Goal: Task Accomplishment & Management: Manage account settings

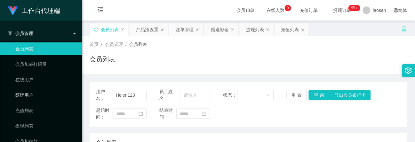
type input "Selina"
click at [318, 97] on button "查 询" at bounding box center [319, 95] width 20 height 10
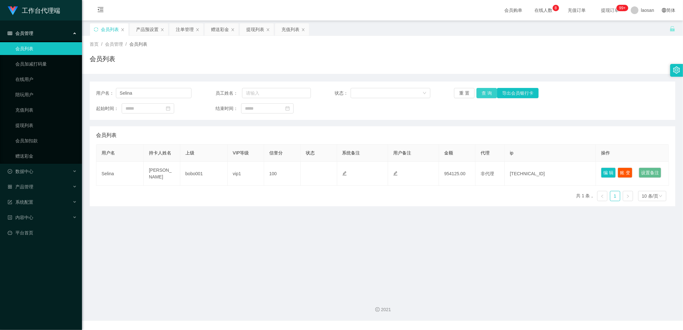
click at [415, 94] on button "查 询" at bounding box center [486, 93] width 20 height 10
click at [415, 94] on div "重 置 查 询 导出会员银行卡" at bounding box center [501, 93] width 95 height 10
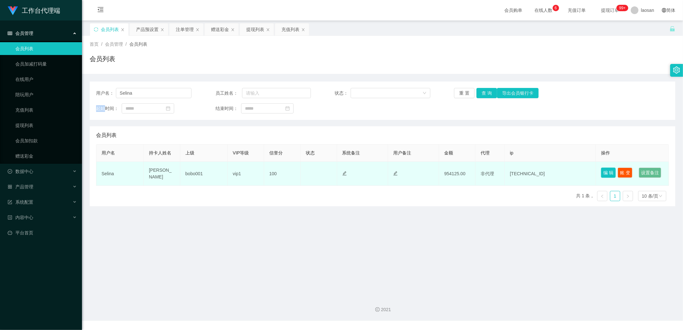
click at [415, 141] on button "编 辑" at bounding box center [608, 173] width 15 height 10
type input "Selina"
type input "[PERSON_NAME]"
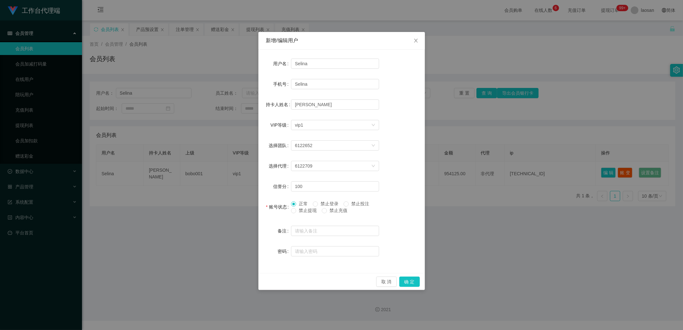
click at [415, 117] on div "新增/编辑用户 用户名 Selina 手机号 Selina 持卡人姓名 [PERSON_NAME] VIP等级 选择VIP等级 vip1 选择团队 61226…" at bounding box center [341, 165] width 683 height 330
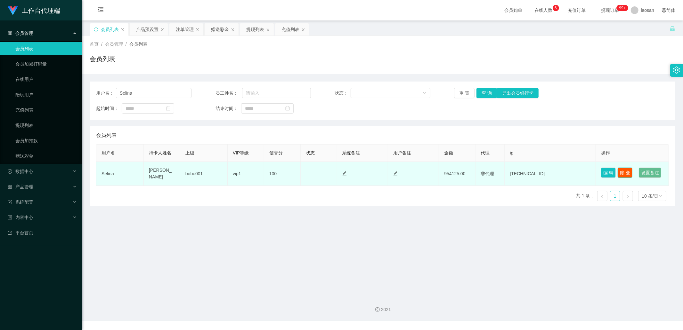
click at [415, 141] on button "账 变" at bounding box center [625, 173] width 15 height 10
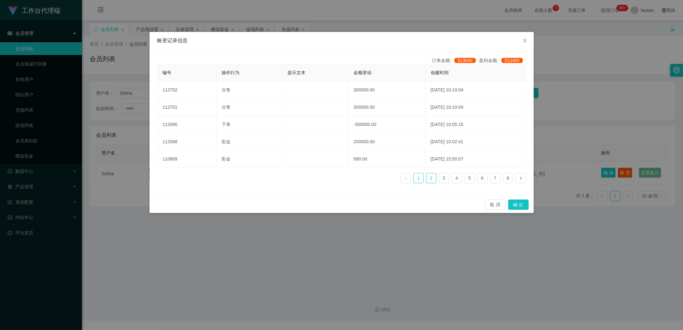
click at [415, 141] on link "2" at bounding box center [431, 179] width 10 height 10
click at [415, 141] on link "1" at bounding box center [419, 179] width 10 height 10
click at [415, 59] on span "513460" at bounding box center [511, 60] width 21 height 5
click at [415, 61] on span "513640" at bounding box center [464, 60] width 21 height 5
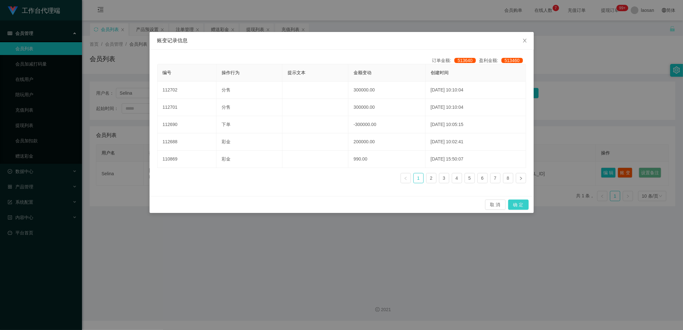
click at [415, 141] on button "确 定" at bounding box center [518, 205] width 20 height 10
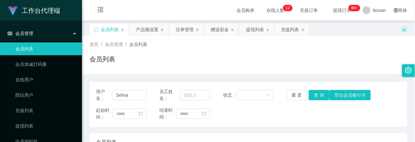
click at [306, 55] on div "会员列表" at bounding box center [249, 61] width 318 height 15
drag, startPoint x: 137, startPoint y: 96, endPoint x: 91, endPoint y: 91, distance: 46.7
click at [91, 91] on div "用户名： Selina 员工姓名： 状态： 重 置 查 询 导出会员银行卡 起始时间： 结束时间：" at bounding box center [249, 104] width 318 height 45
paste input "Kenny168"
type input "Kenny168"
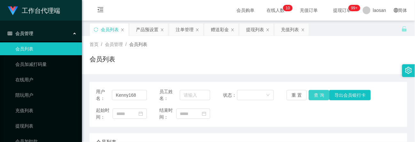
click at [315, 94] on button "查 询" at bounding box center [319, 95] width 20 height 10
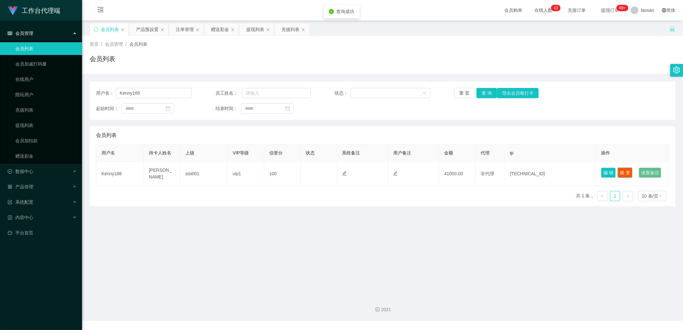
click at [415, 141] on button "账 变" at bounding box center [625, 173] width 15 height 10
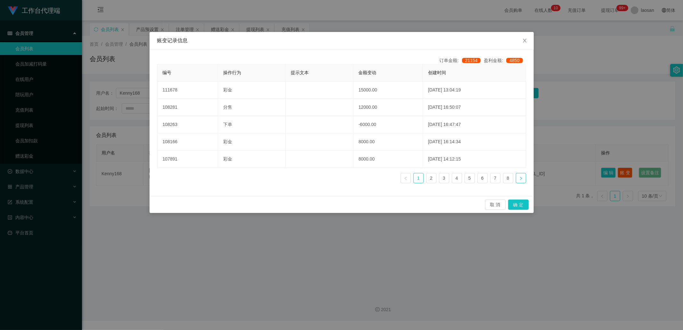
drag, startPoint x: 522, startPoint y: 179, endPoint x: 508, endPoint y: 194, distance: 20.6
click at [415, 141] on ul "1 2 3 4 5 6 7 8" at bounding box center [462, 178] width 125 height 10
click at [415, 141] on button "确 定" at bounding box center [518, 205] width 20 height 10
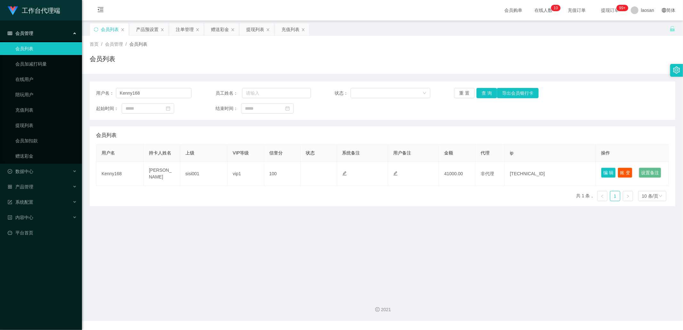
click at [415, 99] on div "用户名： Kenny168 员工姓名： 状态： 重 置 查 询 导出会员银行卡 起始时间： 结束时间：" at bounding box center [383, 101] width 586 height 38
click at [415, 97] on button "查 询" at bounding box center [486, 93] width 20 height 10
click at [415, 96] on div "重 置 查 询 导出会员银行卡" at bounding box center [501, 93] width 95 height 10
click at [415, 96] on button "查 询" at bounding box center [486, 93] width 20 height 10
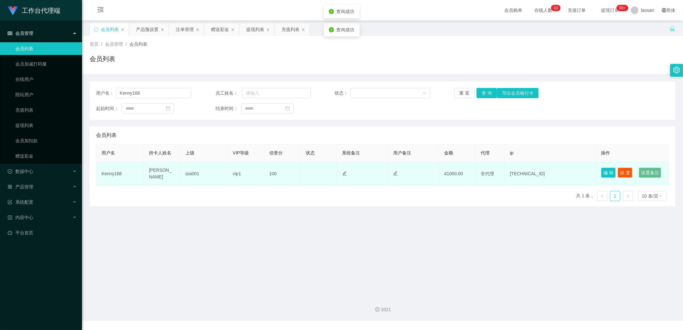
click at [158, 141] on td "[PERSON_NAME]" at bounding box center [162, 174] width 36 height 24
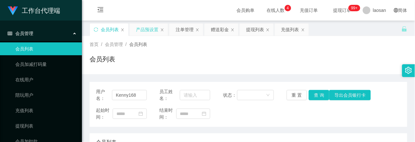
click at [142, 30] on div "产品预设置" at bounding box center [147, 29] width 22 height 12
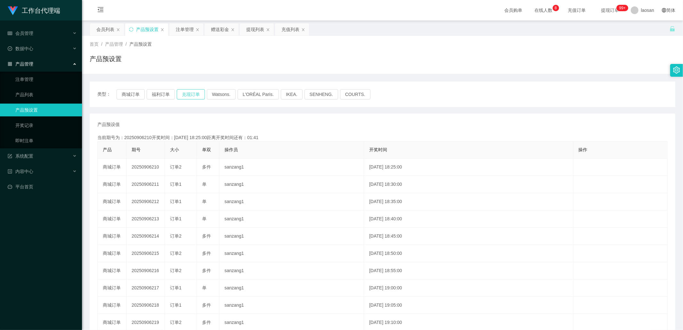
click at [190, 93] on button "兑现订单" at bounding box center [191, 94] width 28 height 10
click at [191, 94] on button "兑现订单" at bounding box center [191, 94] width 28 height 10
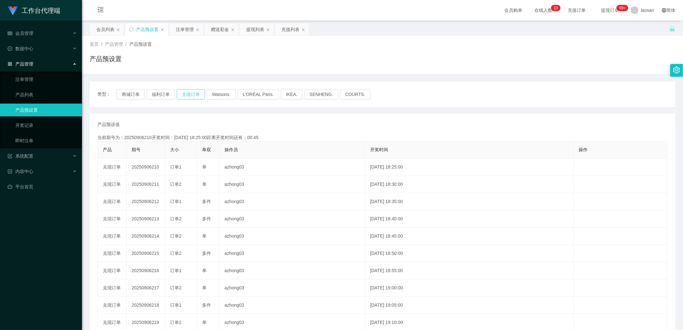
click at [191, 93] on button "兑现订单" at bounding box center [191, 94] width 28 height 10
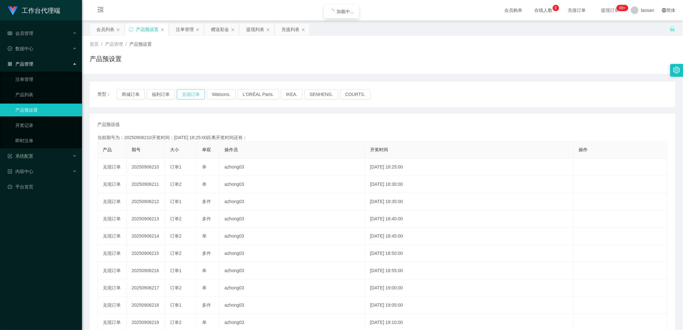
click at [191, 93] on button "兑现订单" at bounding box center [191, 94] width 28 height 10
click at [178, 27] on div "注单管理" at bounding box center [185, 29] width 18 height 12
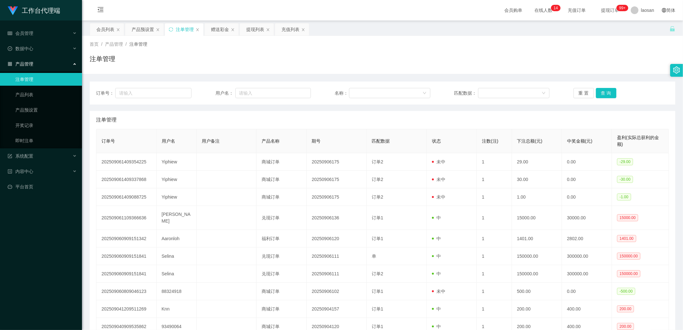
click at [415, 85] on div "订单号： 用户名： 名称： 匹配数据： 重 置 查 询" at bounding box center [383, 93] width 586 height 23
click at [415, 90] on button "查 询" at bounding box center [606, 93] width 20 height 10
click at [415, 90] on div "重 置 查 询" at bounding box center [620, 93] width 95 height 10
click at [415, 90] on button "查 询" at bounding box center [606, 93] width 20 height 10
click at [415, 90] on div "重 置 查 询" at bounding box center [620, 93] width 95 height 10
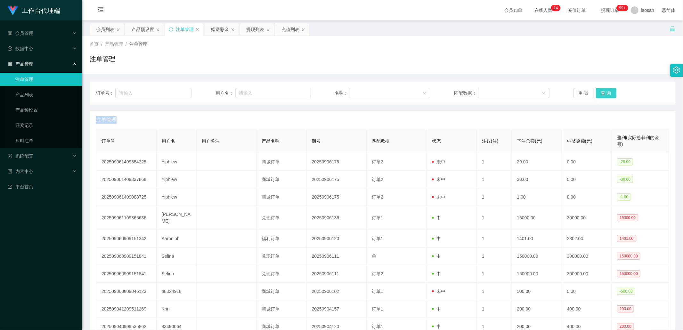
click at [415, 90] on button "查 询" at bounding box center [606, 93] width 20 height 10
click at [415, 90] on div "重 置 查 询" at bounding box center [620, 93] width 95 height 10
click at [415, 90] on button "查 询" at bounding box center [606, 93] width 20 height 10
click at [415, 90] on div "重 置 查 询" at bounding box center [620, 93] width 95 height 10
click at [415, 90] on button "查 询" at bounding box center [610, 93] width 28 height 10
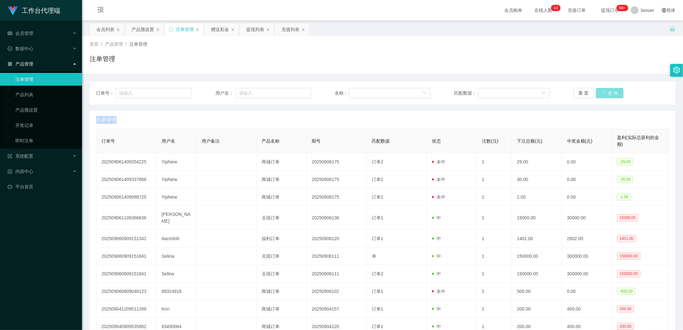
click at [415, 90] on div "重 置 查 询" at bounding box center [620, 93] width 95 height 10
click at [415, 90] on button "查 询" at bounding box center [606, 93] width 20 height 10
drag, startPoint x: 605, startPoint y: 90, endPoint x: 609, endPoint y: 91, distance: 3.6
click at [415, 90] on div "重 置 查 询" at bounding box center [620, 93] width 95 height 10
click at [415, 91] on button "查 询" at bounding box center [606, 93] width 20 height 10
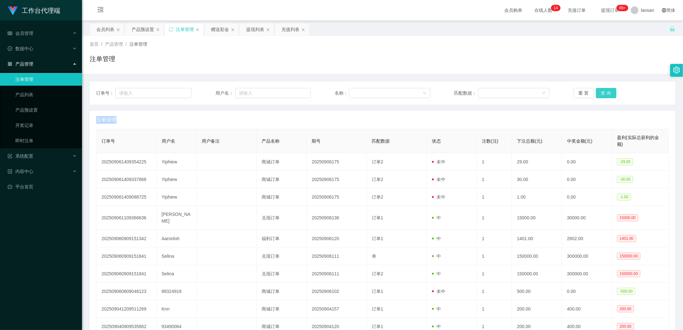
click at [415, 92] on button "查 询" at bounding box center [606, 93] width 20 height 10
click at [415, 92] on div "重 置 查 询" at bounding box center [620, 93] width 95 height 10
click at [415, 92] on button "查 询" at bounding box center [606, 93] width 20 height 10
click at [415, 92] on div "重 置 查 询" at bounding box center [620, 93] width 95 height 10
click at [415, 91] on button "查 询" at bounding box center [606, 93] width 20 height 10
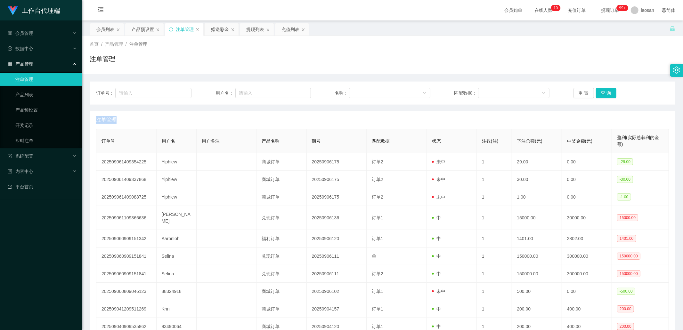
click at [415, 91] on div "重 置 查 询" at bounding box center [620, 93] width 95 height 10
click at [415, 91] on button "查 询" at bounding box center [606, 93] width 20 height 10
click at [415, 91] on div "重 置 查 询" at bounding box center [620, 93] width 95 height 10
click at [415, 91] on button "查 询" at bounding box center [606, 93] width 20 height 10
click at [415, 91] on div "重 置 查 询" at bounding box center [620, 93] width 95 height 10
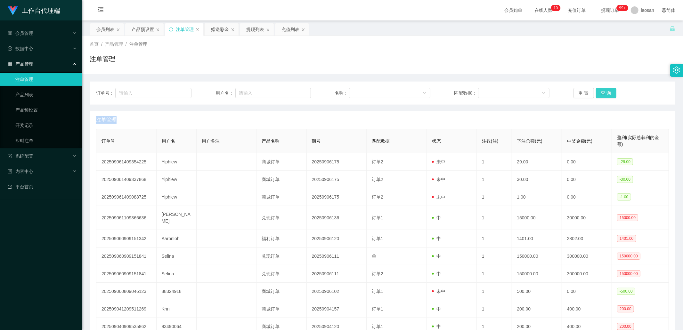
click at [415, 91] on button "查 询" at bounding box center [606, 93] width 20 height 10
click at [415, 91] on div "重 置 查 询" at bounding box center [620, 93] width 95 height 10
click at [415, 91] on button "查 询" at bounding box center [606, 93] width 20 height 10
click at [415, 91] on div "重 置 查 询" at bounding box center [620, 93] width 95 height 10
click at [415, 90] on button "查 询" at bounding box center [606, 93] width 20 height 10
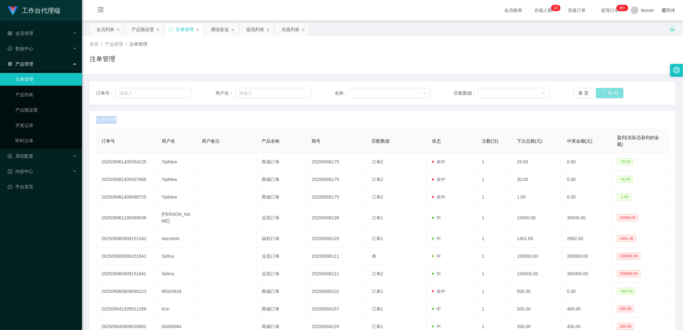
click at [415, 90] on div "重 置 查 询" at bounding box center [620, 93] width 95 height 10
click at [415, 90] on button "查 询" at bounding box center [606, 93] width 20 height 10
click at [415, 90] on div "重 置 查 询" at bounding box center [620, 93] width 95 height 10
drag, startPoint x: 603, startPoint y: 90, endPoint x: 514, endPoint y: 102, distance: 90.2
click at [415, 90] on button "查 询" at bounding box center [606, 93] width 20 height 10
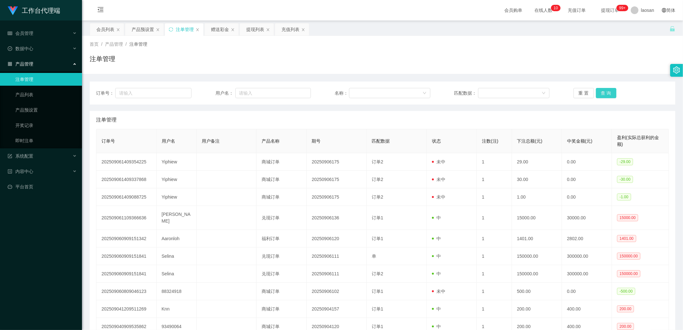
click at [415, 88] on button "查 询" at bounding box center [606, 93] width 20 height 10
drag, startPoint x: 605, startPoint y: 88, endPoint x: 611, endPoint y: 92, distance: 7.3
click at [415, 90] on div "重 置 查 询" at bounding box center [620, 93] width 95 height 10
click at [415, 92] on button "查 询" at bounding box center [606, 93] width 20 height 10
drag, startPoint x: 611, startPoint y: 92, endPoint x: 604, endPoint y: 86, distance: 9.8
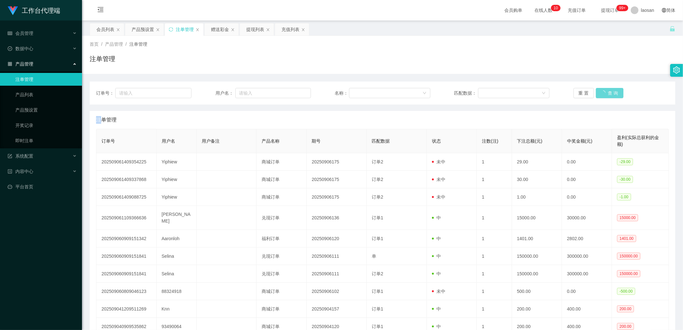
click at [415, 92] on div "重 置 查 询" at bounding box center [620, 93] width 95 height 10
click at [110, 23] on main "关闭左侧 关闭右侧 关闭其它 刷新页面 会员列表 产品预设置 注单管理 赠送彩金 提现列表 充值列表 首页 / 产品管理 / 注单管理 / 注单管理 订单号：…" at bounding box center [382, 188] width 601 height 336
click at [111, 25] on div "会员列表" at bounding box center [105, 29] width 18 height 12
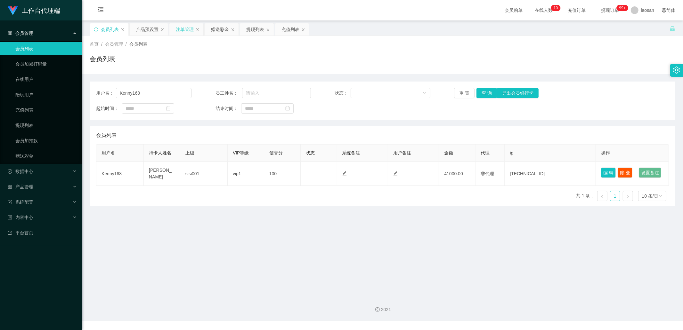
click at [181, 29] on div "注单管理" at bounding box center [185, 29] width 18 height 12
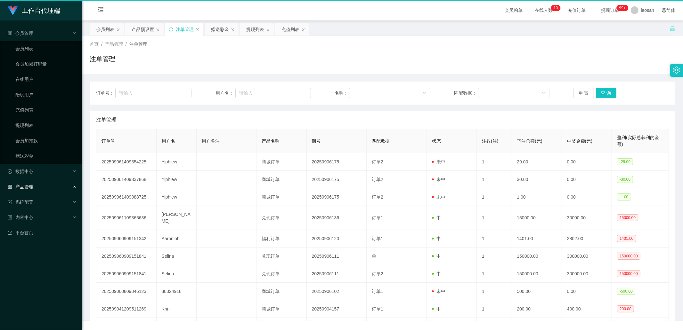
click at [181, 29] on div "注单管理" at bounding box center [185, 29] width 18 height 12
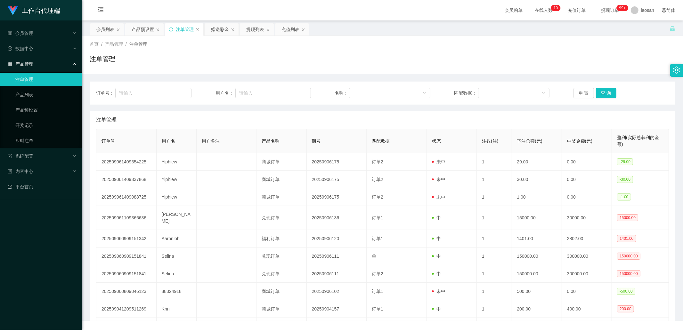
click at [182, 29] on div "注单管理" at bounding box center [185, 29] width 18 height 12
click at [415, 93] on button "查 询" at bounding box center [606, 93] width 20 height 10
click at [415, 93] on div "重 置 查 询" at bounding box center [620, 93] width 95 height 10
click at [415, 91] on button "查 询" at bounding box center [606, 93] width 20 height 10
click at [415, 91] on div "重 置 查 询" at bounding box center [620, 93] width 95 height 10
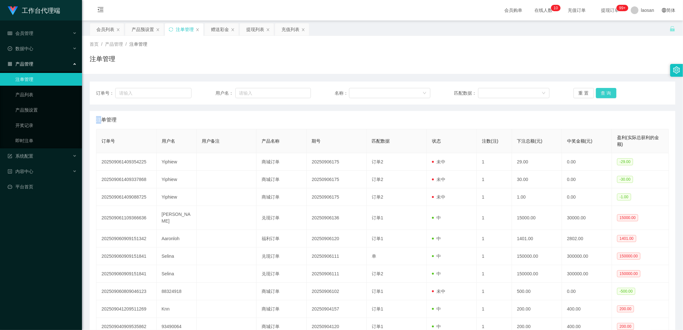
click at [415, 91] on button "查 询" at bounding box center [606, 93] width 20 height 10
click at [415, 91] on div "重 置 查 询" at bounding box center [620, 93] width 95 height 10
click at [415, 91] on button "查 询" at bounding box center [606, 93] width 20 height 10
click at [415, 91] on div "重 置 查 询" at bounding box center [620, 93] width 95 height 10
click at [415, 91] on button "查 询" at bounding box center [606, 93] width 20 height 10
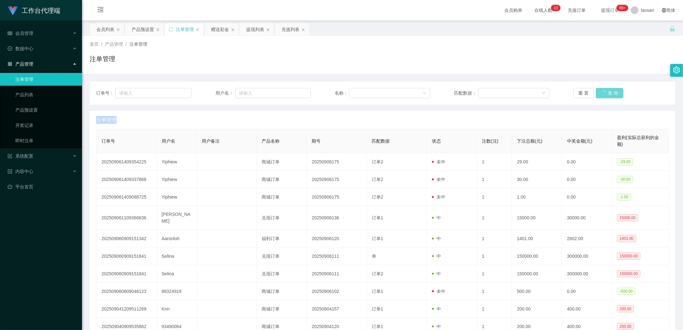
click at [415, 91] on div "重 置 查 询" at bounding box center [620, 93] width 95 height 10
click at [415, 91] on button "查 询" at bounding box center [610, 93] width 28 height 10
click at [415, 91] on div "重 置 查 询" at bounding box center [620, 93] width 95 height 10
click at [415, 91] on button "查 询" at bounding box center [606, 93] width 20 height 10
click at [415, 91] on div "重 置 查 询" at bounding box center [620, 93] width 95 height 10
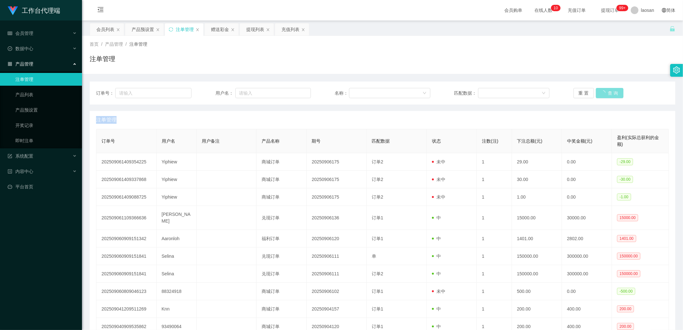
click at [415, 91] on button "查 询" at bounding box center [610, 93] width 28 height 10
click at [415, 91] on div "重 置 查 询" at bounding box center [620, 93] width 95 height 10
click at [415, 91] on button "查 询" at bounding box center [606, 93] width 20 height 10
click at [415, 91] on div "重 置 查 询" at bounding box center [620, 93] width 95 height 10
click at [415, 91] on button "查 询" at bounding box center [606, 93] width 20 height 10
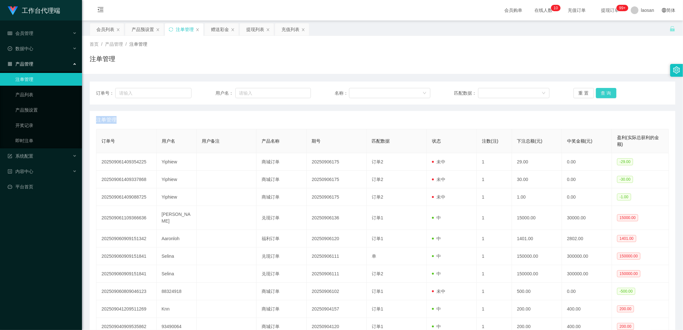
click at [415, 91] on div "重 置 查 询" at bounding box center [620, 93] width 95 height 10
click at [415, 91] on button "查 询" at bounding box center [606, 93] width 20 height 10
click at [415, 91] on div "重 置 查 询" at bounding box center [620, 93] width 95 height 10
click at [415, 91] on button "查 询" at bounding box center [606, 93] width 20 height 10
click at [415, 91] on div "重 置 查 询" at bounding box center [620, 93] width 95 height 10
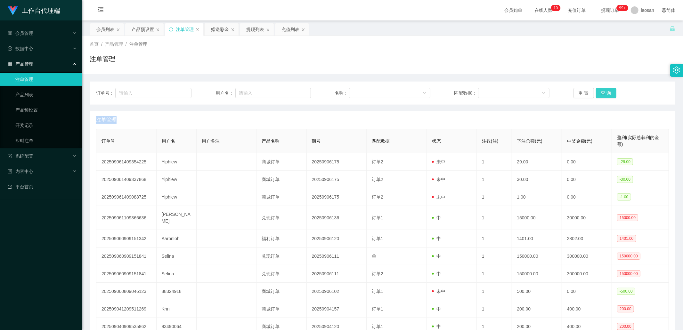
click at [415, 91] on button "查 询" at bounding box center [606, 93] width 20 height 10
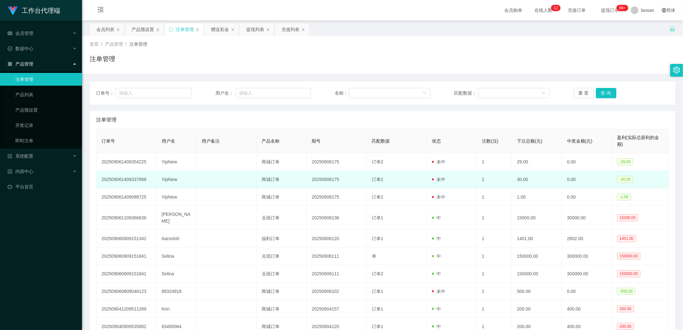
click at [174, 141] on td "Yiphiew" at bounding box center [177, 180] width 40 height 18
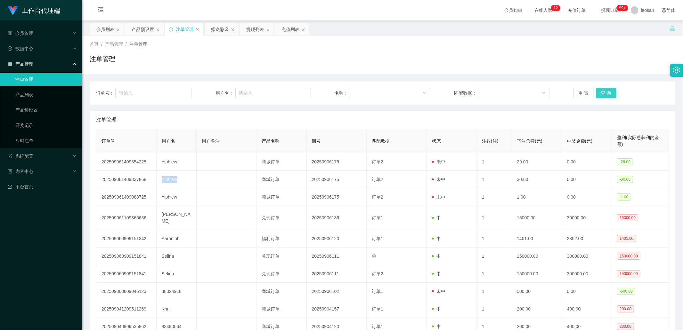
click at [415, 93] on button "查 询" at bounding box center [606, 93] width 20 height 10
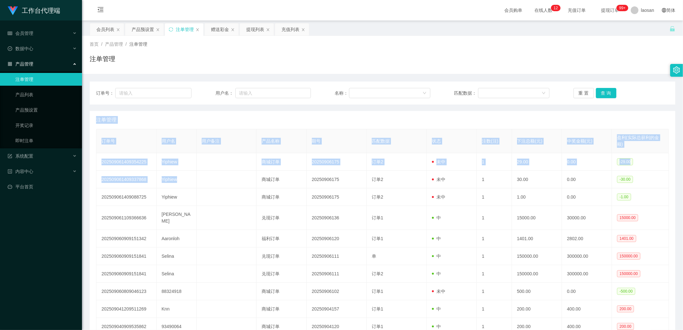
click at [415, 93] on div "重 置 查 询" at bounding box center [620, 93] width 95 height 10
click at [415, 93] on button "查 询" at bounding box center [606, 93] width 20 height 10
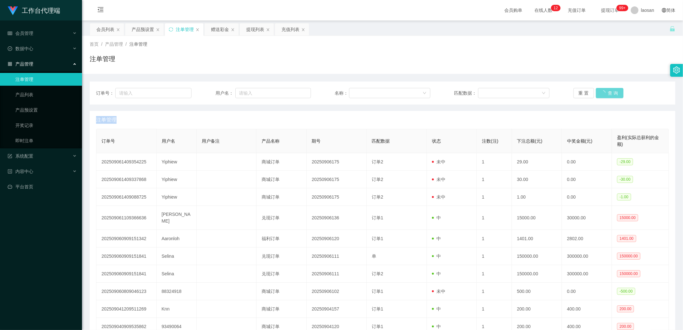
click at [415, 93] on div "重 置 查 询" at bounding box center [620, 93] width 95 height 10
click at [415, 87] on div "订单号： 用户名： 名称： 匹配数据： 重 置 查 询" at bounding box center [383, 93] width 586 height 23
click at [415, 88] on button "查 询" at bounding box center [606, 93] width 20 height 10
click at [415, 88] on div "重 置 查 询" at bounding box center [620, 93] width 95 height 10
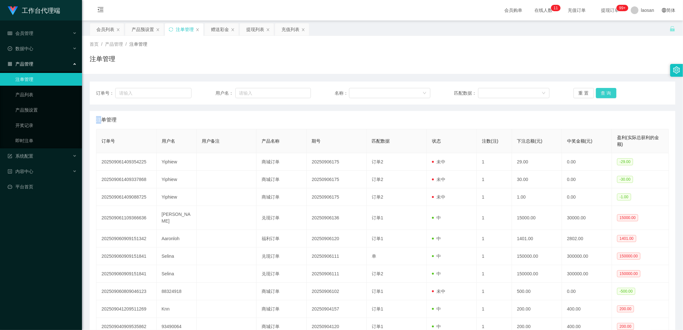
click at [415, 88] on button "查 询" at bounding box center [606, 93] width 20 height 10
click at [415, 88] on div "重 置 查 询" at bounding box center [620, 93] width 95 height 10
click at [415, 88] on button "查 询" at bounding box center [606, 93] width 20 height 10
click at [415, 91] on button "查 询" at bounding box center [606, 93] width 20 height 10
click at [415, 91] on div "重 置 查 询" at bounding box center [620, 93] width 95 height 10
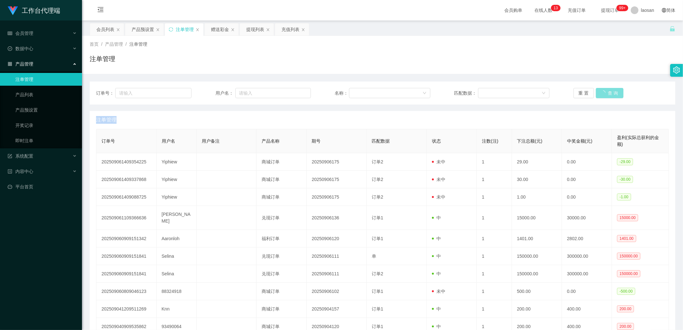
click at [415, 91] on button "查 询" at bounding box center [610, 93] width 28 height 10
click at [415, 91] on div "重 置 查 询" at bounding box center [620, 93] width 95 height 10
click at [415, 90] on button "查 询" at bounding box center [606, 93] width 20 height 10
click at [415, 90] on div "重 置 查 询" at bounding box center [620, 93] width 95 height 10
click at [415, 88] on button "查 询" at bounding box center [610, 93] width 28 height 10
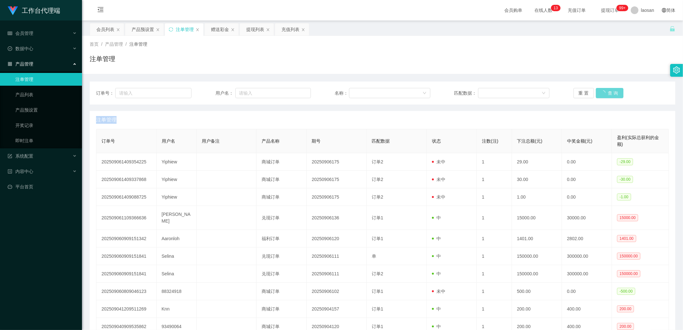
click at [415, 88] on div "重 置 查 询" at bounding box center [620, 93] width 95 height 10
click at [415, 88] on button "查 询" at bounding box center [606, 93] width 20 height 10
click at [415, 91] on button "查 询" at bounding box center [606, 93] width 20 height 10
click at [415, 91] on div "重 置 查 询" at bounding box center [620, 93] width 95 height 10
click at [415, 91] on button "查 询" at bounding box center [606, 93] width 20 height 10
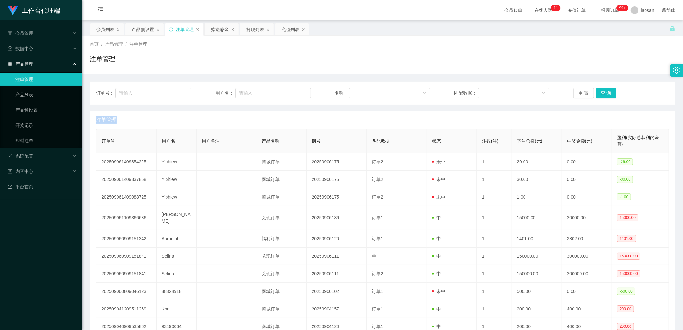
click at [415, 91] on div "重 置 查 询" at bounding box center [620, 93] width 95 height 10
click at [415, 91] on button "查 询" at bounding box center [606, 93] width 20 height 10
click at [415, 91] on div "重 置 查 询" at bounding box center [620, 93] width 95 height 10
click at [415, 91] on button "查 询" at bounding box center [606, 93] width 20 height 10
click at [415, 90] on div "重 置 查 询" at bounding box center [620, 93] width 95 height 10
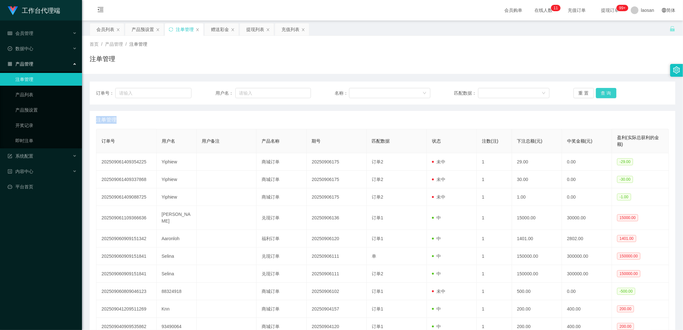
click at [415, 90] on button "查 询" at bounding box center [606, 93] width 20 height 10
click at [415, 90] on div "重 置 查 询" at bounding box center [620, 93] width 95 height 10
drag, startPoint x: 604, startPoint y: 90, endPoint x: 609, endPoint y: 85, distance: 6.1
click at [415, 90] on button "查 询" at bounding box center [610, 93] width 28 height 10
click at [110, 21] on main "关闭左侧 关闭右侧 关闭其它 刷新页面 会员列表 产品预设置 注单管理 赠送彩金 提现列表 充值列表 首页 / 产品管理 / 注单管理 / 注单管理 订单号：…" at bounding box center [382, 188] width 601 height 336
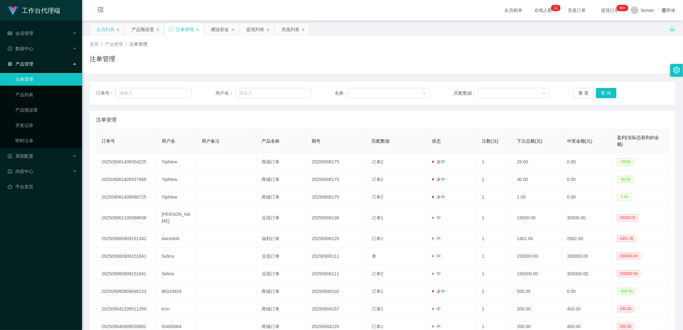
click at [101, 30] on div "会员列表" at bounding box center [105, 29] width 18 height 12
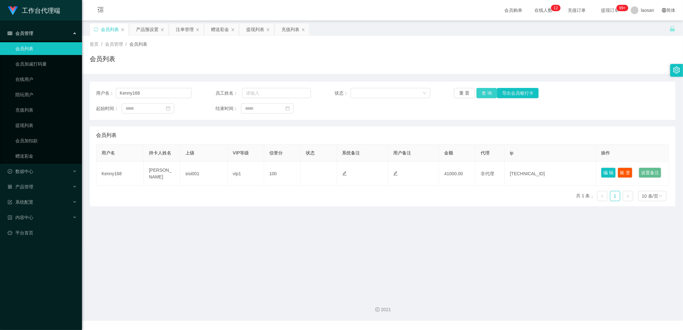
click at [415, 90] on button "查 询" at bounding box center [486, 93] width 20 height 10
click at [415, 90] on div "重 置 查 询 导出会员银行卡" at bounding box center [501, 93] width 95 height 10
click at [415, 90] on button "查 询" at bounding box center [486, 93] width 20 height 10
click at [415, 92] on button "查 询" at bounding box center [486, 93] width 20 height 10
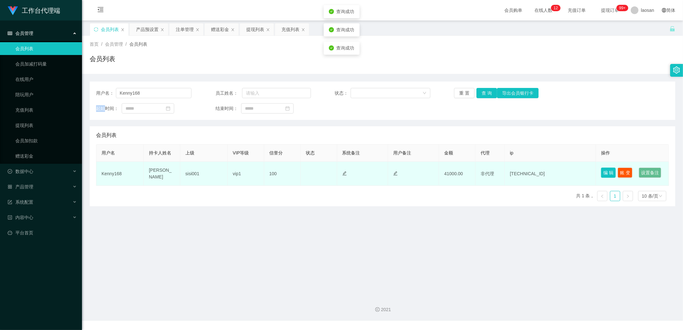
click at [415, 141] on button "编 辑" at bounding box center [608, 173] width 15 height 10
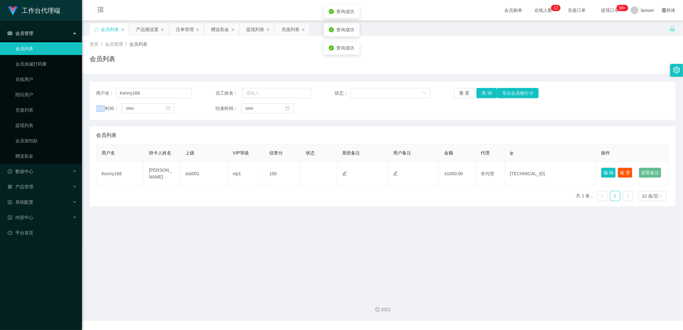
type input "Kenny168"
type input "[PERSON_NAME]"
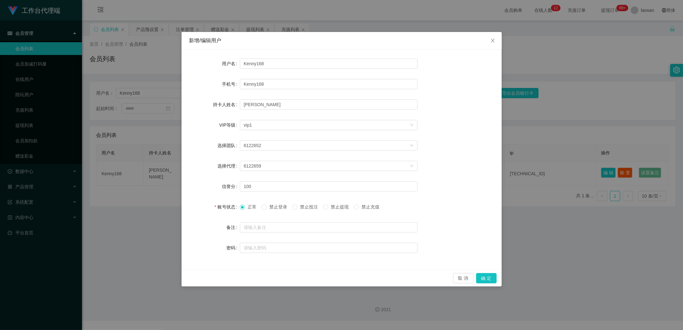
click at [415, 141] on div "新增/编辑用户 用户名 Kenny168 手机号 Kenny168 持卡人姓名 [PERSON_NAME] VIP等级 选择VIP等级 vip1 选择团队 6…" at bounding box center [341, 165] width 683 height 330
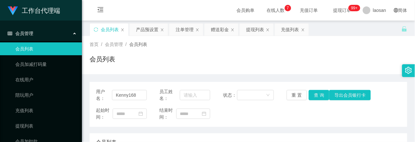
click at [392, 119] on div "起始时间： 结束时间：" at bounding box center [248, 113] width 305 height 13
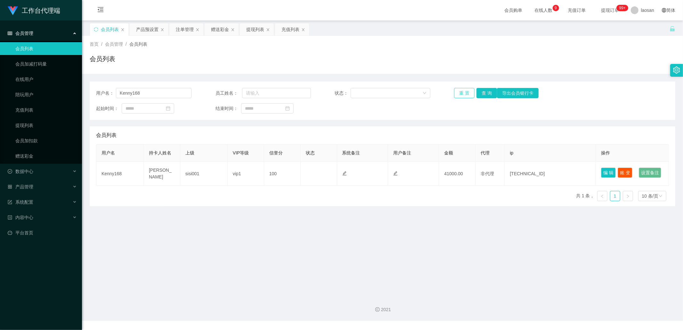
drag, startPoint x: 463, startPoint y: 95, endPoint x: 478, endPoint y: 100, distance: 15.2
click at [415, 109] on div "用户名： Kenny168 员工姓名： 状态： 重 置 查 询 导出会员银行卡 起始时间： 结束时间：" at bounding box center [383, 101] width 586 height 38
click at [415, 95] on button "查 询" at bounding box center [486, 93] width 20 height 10
click at [415, 95] on div "重 置 查 询 导出会员银行卡" at bounding box center [501, 93] width 95 height 10
click at [415, 95] on button "查 询" at bounding box center [486, 93] width 20 height 10
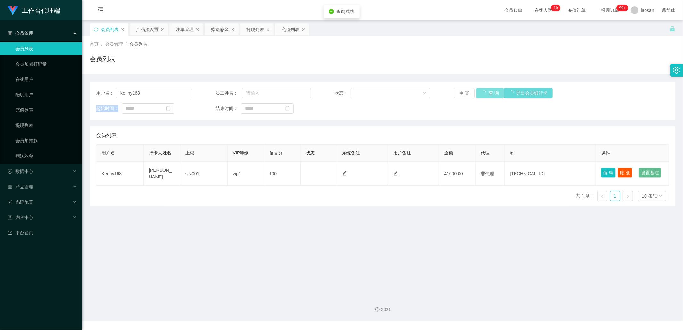
click at [415, 95] on div "重 置 查 询 导出会员银行卡" at bounding box center [501, 93] width 95 height 10
click at [415, 95] on button "查 询" at bounding box center [486, 93] width 20 height 10
click at [415, 95] on div "重 置 查 询 导出会员银行卡" at bounding box center [501, 93] width 95 height 10
click at [415, 95] on button "查 询" at bounding box center [486, 93] width 20 height 10
click at [415, 95] on div "重 置 查 询 导出会员银行卡" at bounding box center [501, 93] width 95 height 10
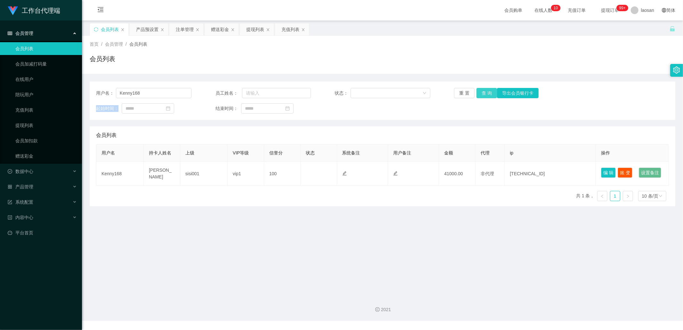
click at [415, 94] on button "查 询" at bounding box center [486, 93] width 20 height 10
click at [415, 94] on div "重 置 查 询 导出会员银行卡" at bounding box center [501, 93] width 95 height 10
click at [415, 94] on button "查 询" at bounding box center [486, 93] width 20 height 10
click at [415, 94] on div "重 置 查 询 导出会员银行卡" at bounding box center [501, 93] width 95 height 10
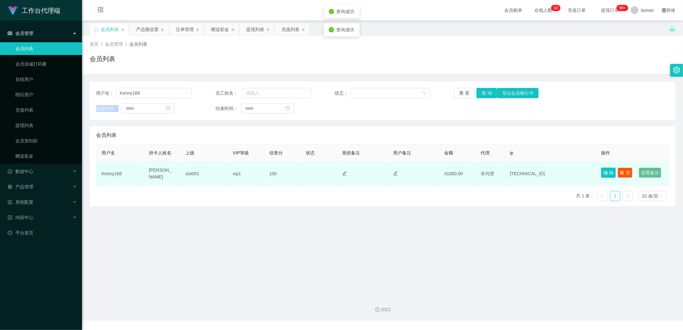
click at [415, 141] on button "编 辑" at bounding box center [608, 173] width 15 height 10
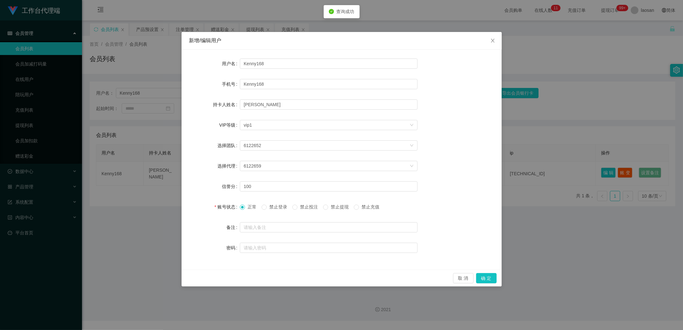
click at [415, 103] on div "新增/编辑用户 用户名 Kenny168 手机号 Kenny168 持卡人姓名 [PERSON_NAME] VIP等级 选择VIP等级 vip1 选择团队 6…" at bounding box center [341, 165] width 683 height 330
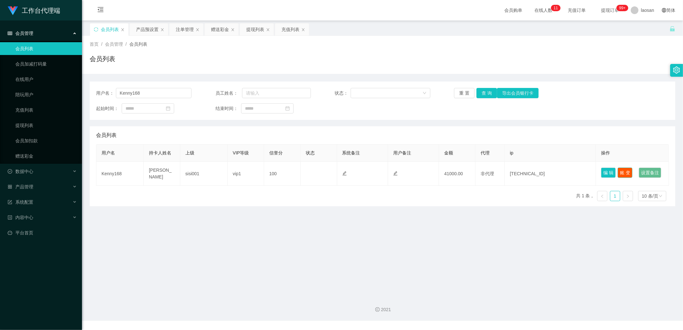
click at [415, 141] on button "账 变" at bounding box center [625, 173] width 15 height 10
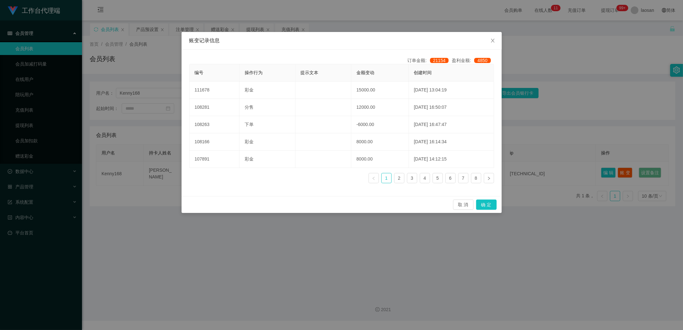
click at [415, 53] on div "账变记录信息 订单金额: 21154 盈利金额: 4850 编号 操作行为 提示文本 金额变动 创建时间 111678 彩金 15000.00 [DATE] …" at bounding box center [341, 165] width 683 height 330
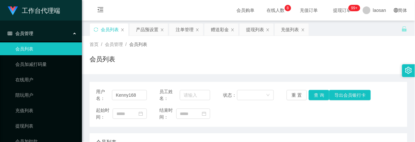
click at [338, 49] on div "首页 / 会员管理 / 会员列表 / 会员列表" at bounding box center [249, 55] width 318 height 28
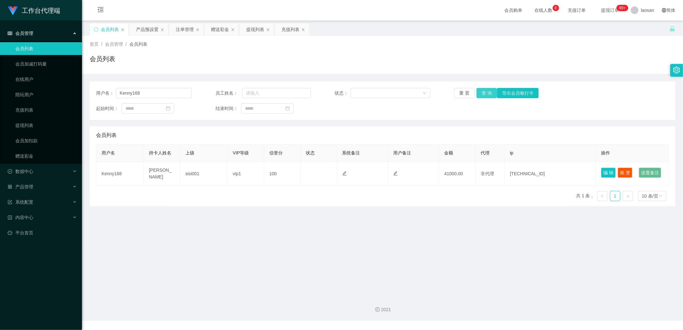
click at [415, 94] on button "查 询" at bounding box center [486, 93] width 20 height 10
click at [415, 94] on div "重 置 查 询 导出会员银行卡" at bounding box center [501, 93] width 95 height 10
click at [415, 94] on button "查 询" at bounding box center [486, 93] width 20 height 10
click at [415, 93] on div "重 置 查 询 导出会员银行卡" at bounding box center [501, 93] width 95 height 10
click at [415, 93] on button "查 询" at bounding box center [486, 93] width 20 height 10
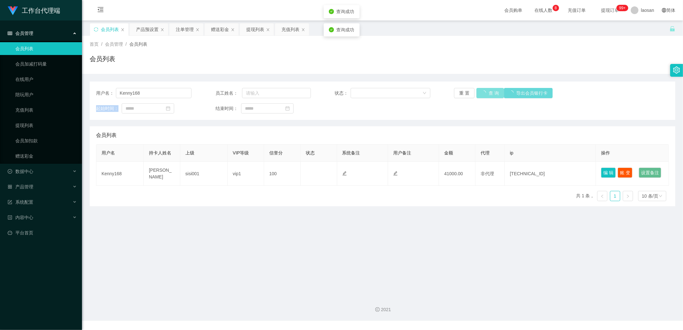
click at [415, 93] on div "重 置 查 询 导出会员银行卡" at bounding box center [501, 93] width 95 height 10
click at [415, 90] on button "查 询" at bounding box center [486, 93] width 20 height 10
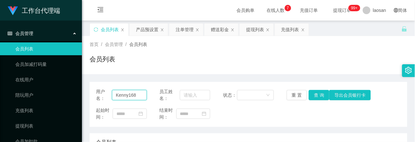
drag, startPoint x: 137, startPoint y: 94, endPoint x: 93, endPoint y: 88, distance: 44.3
click at [90, 88] on div "用户名： Kenny168 员工姓名： 状态： 重 置 查 询 导出会员银行卡 起始时间： 结束时间：" at bounding box center [249, 104] width 318 height 45
click at [314, 95] on button "查 询" at bounding box center [319, 95] width 20 height 10
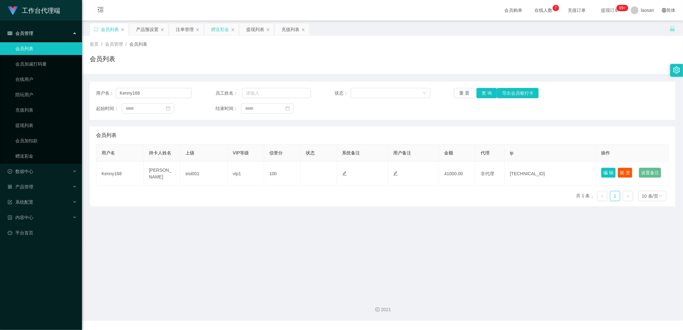
click at [216, 26] on div "赠送彩金" at bounding box center [220, 29] width 18 height 12
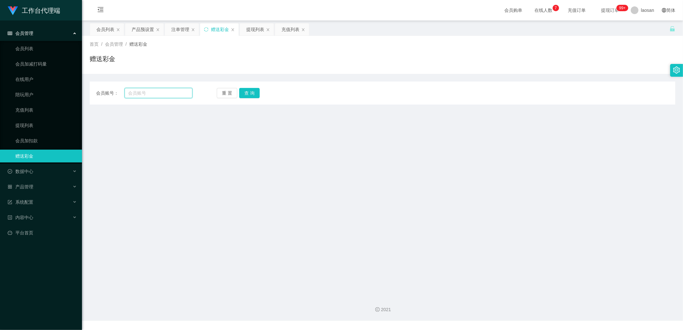
click at [172, 92] on input "text" at bounding box center [159, 93] width 68 height 10
paste input "Kenny168"
type input "Kenny168"
click at [246, 93] on button "查 询" at bounding box center [249, 93] width 20 height 10
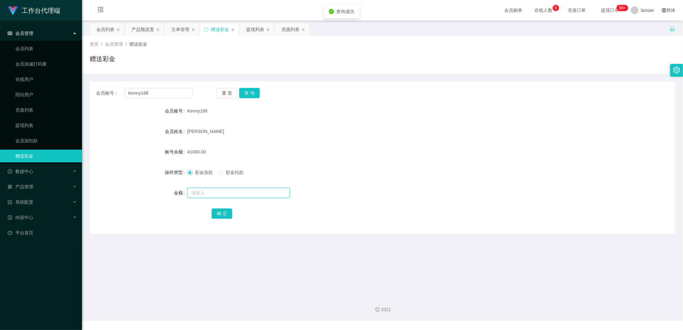
click at [206, 141] on input "text" at bounding box center [238, 193] width 102 height 10
type input "12000"
drag, startPoint x: 223, startPoint y: 214, endPoint x: 274, endPoint y: 185, distance: 57.9
click at [223, 141] on button "确 定" at bounding box center [222, 214] width 20 height 10
click at [349, 132] on div "[PERSON_NAME]" at bounding box center [358, 131] width 342 height 13
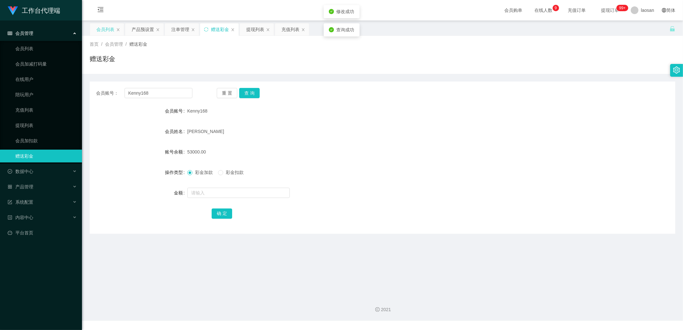
click at [112, 28] on div "会员列表" at bounding box center [105, 29] width 18 height 12
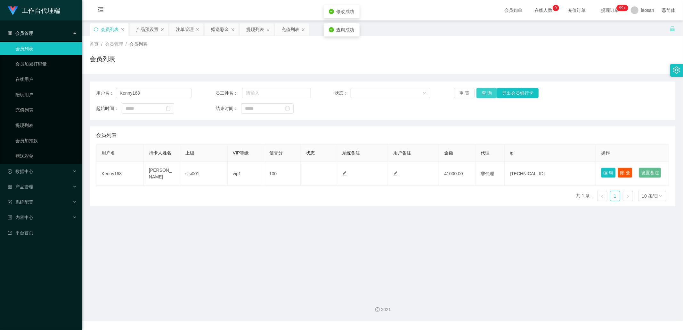
click at [415, 89] on button "查 询" at bounding box center [486, 93] width 20 height 10
click at [415, 90] on div "重 置 查 询 导出会员银行卡" at bounding box center [501, 93] width 95 height 10
click at [415, 90] on button "查 询" at bounding box center [486, 93] width 20 height 10
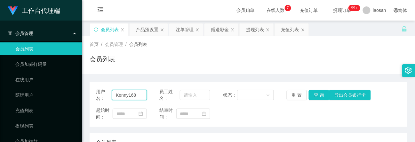
drag, startPoint x: 124, startPoint y: 94, endPoint x: 106, endPoint y: 93, distance: 17.6
click at [106, 93] on div "用户名： Kenny168" at bounding box center [121, 94] width 51 height 13
